Goal: Browse casually

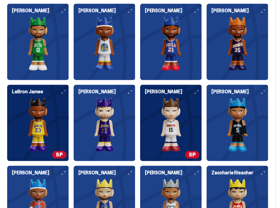
scroll to position [744, 0]
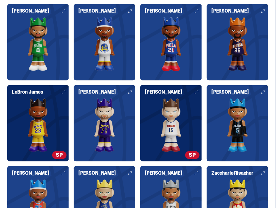
click at [63, 90] on h6 "LeBron James" at bounding box center [40, 92] width 57 height 5
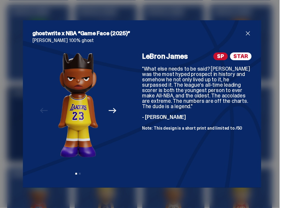
click at [246, 33] on span "close" at bounding box center [247, 33] width 7 height 7
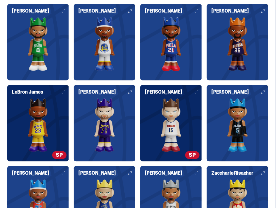
click at [183, 144] on img at bounding box center [171, 125] width 62 height 54
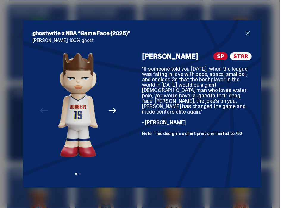
click at [246, 32] on span "close" at bounding box center [247, 33] width 7 height 7
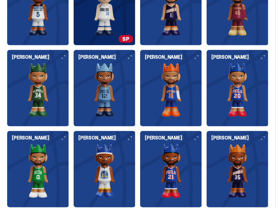
scroll to position [536, 0]
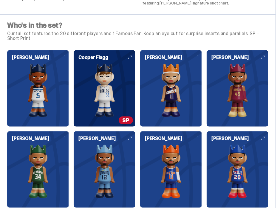
click at [135, 75] on img at bounding box center [105, 90] width 62 height 54
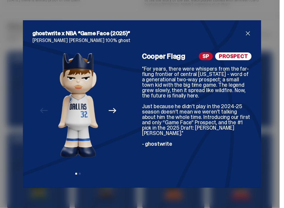
click at [246, 29] on div "ghostwrite x NBA “Game Face (2025)” [PERSON_NAME] [PERSON_NAME] 100% ghost Prev…" at bounding box center [142, 103] width 238 height 167
click at [245, 32] on span "close" at bounding box center [247, 33] width 7 height 7
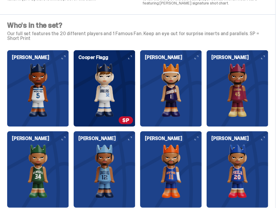
click at [49, 97] on img at bounding box center [38, 90] width 62 height 54
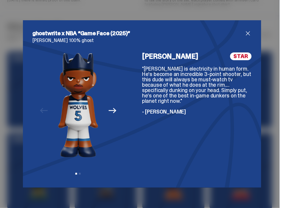
click at [244, 33] on span "close" at bounding box center [247, 33] width 7 height 7
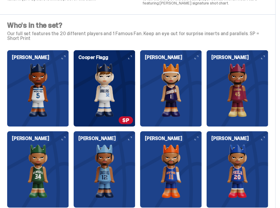
click at [92, 144] on img at bounding box center [105, 171] width 62 height 54
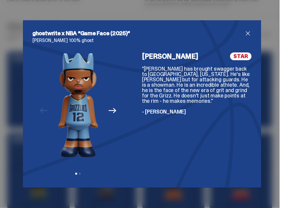
click at [244, 33] on span "close" at bounding box center [247, 33] width 7 height 7
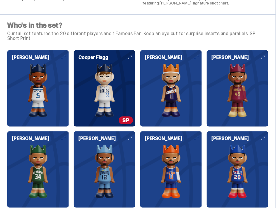
scroll to position [655, 0]
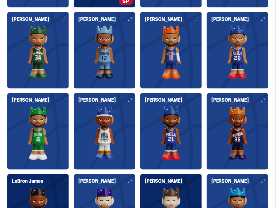
click at [240, 66] on img at bounding box center [237, 52] width 62 height 54
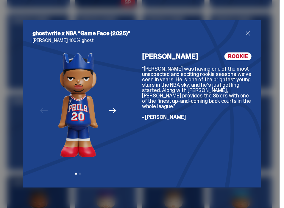
click at [247, 31] on span "close" at bounding box center [247, 33] width 7 height 7
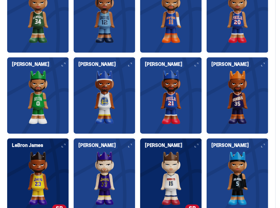
scroll to position [715, 0]
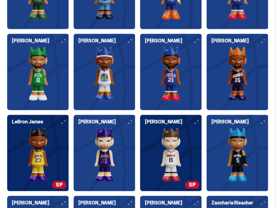
click at [236, 119] on div "[PERSON_NAME]" at bounding box center [237, 150] width 62 height 62
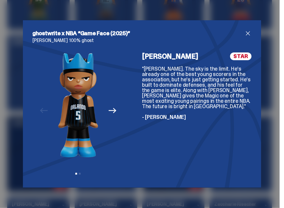
click at [244, 34] on span "close" at bounding box center [247, 33] width 7 height 7
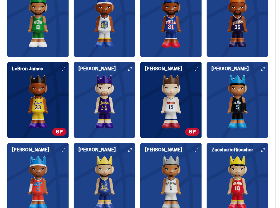
scroll to position [804, 0]
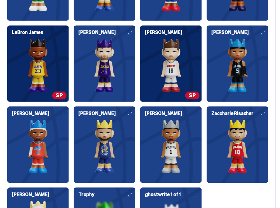
click at [255, 126] on img at bounding box center [237, 146] width 62 height 54
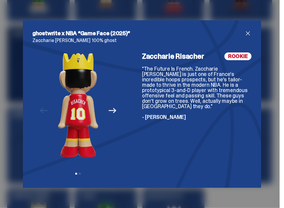
click at [111, 108] on icon "Next" at bounding box center [113, 111] width 8 height 8
click at [44, 110] on icon "Previous" at bounding box center [44, 110] width 8 height 5
click at [247, 34] on span "close" at bounding box center [247, 33] width 7 height 7
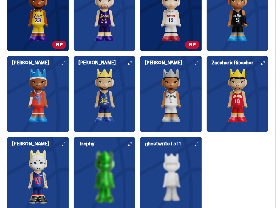
scroll to position [893, 0]
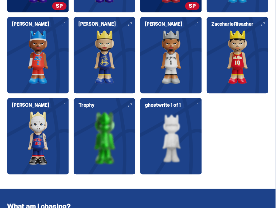
click at [46, 130] on img at bounding box center [38, 138] width 62 height 54
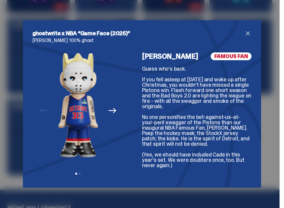
click at [109, 112] on icon "Next" at bounding box center [113, 111] width 8 height 8
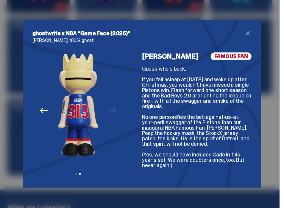
click at [44, 112] on icon "Previous" at bounding box center [44, 111] width 8 height 8
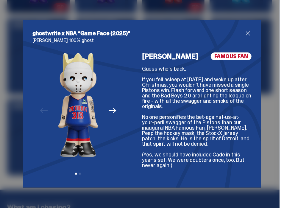
click at [250, 31] on div "ghostwrite x NBA “Game Face (2025)” [PERSON_NAME] 100% ghost Previous Next View…" at bounding box center [142, 103] width 238 height 167
click at [248, 32] on span "close" at bounding box center [247, 33] width 7 height 7
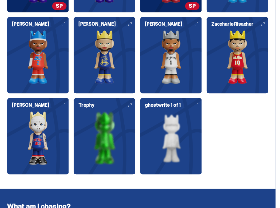
click at [132, 132] on img at bounding box center [105, 138] width 62 height 54
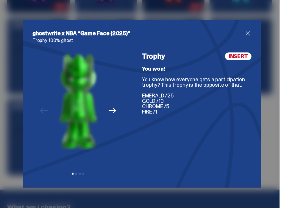
click at [244, 34] on span "close" at bounding box center [247, 33] width 7 height 7
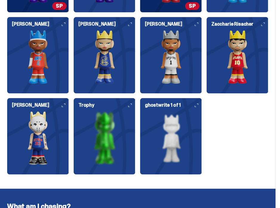
click at [168, 116] on img at bounding box center [171, 138] width 62 height 54
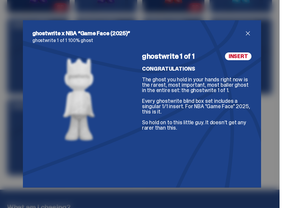
click at [246, 32] on span "close" at bounding box center [247, 33] width 7 height 7
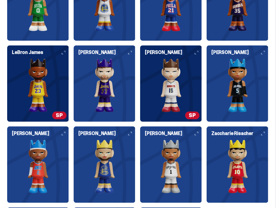
scroll to position [774, 0]
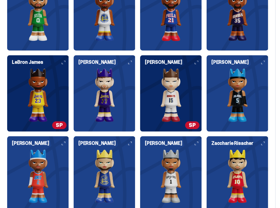
click at [114, 81] on img at bounding box center [105, 95] width 62 height 54
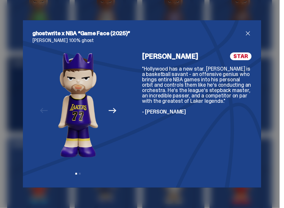
click at [113, 110] on icon "Next" at bounding box center [113, 110] width 8 height 5
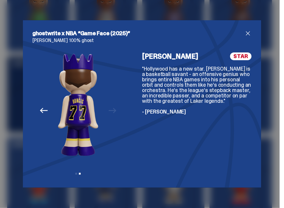
click at [246, 34] on span "close" at bounding box center [247, 33] width 7 height 7
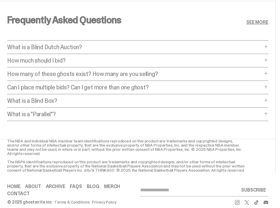
scroll to position [2424, 0]
